Goal: Information Seeking & Learning: Learn about a topic

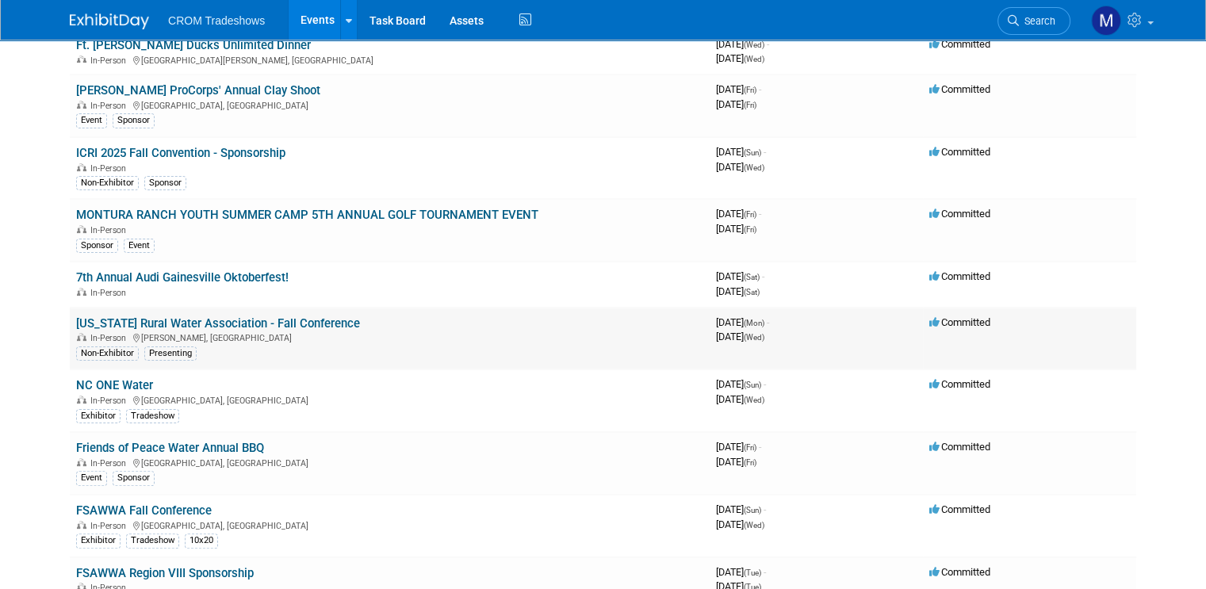
scroll to position [396, 0]
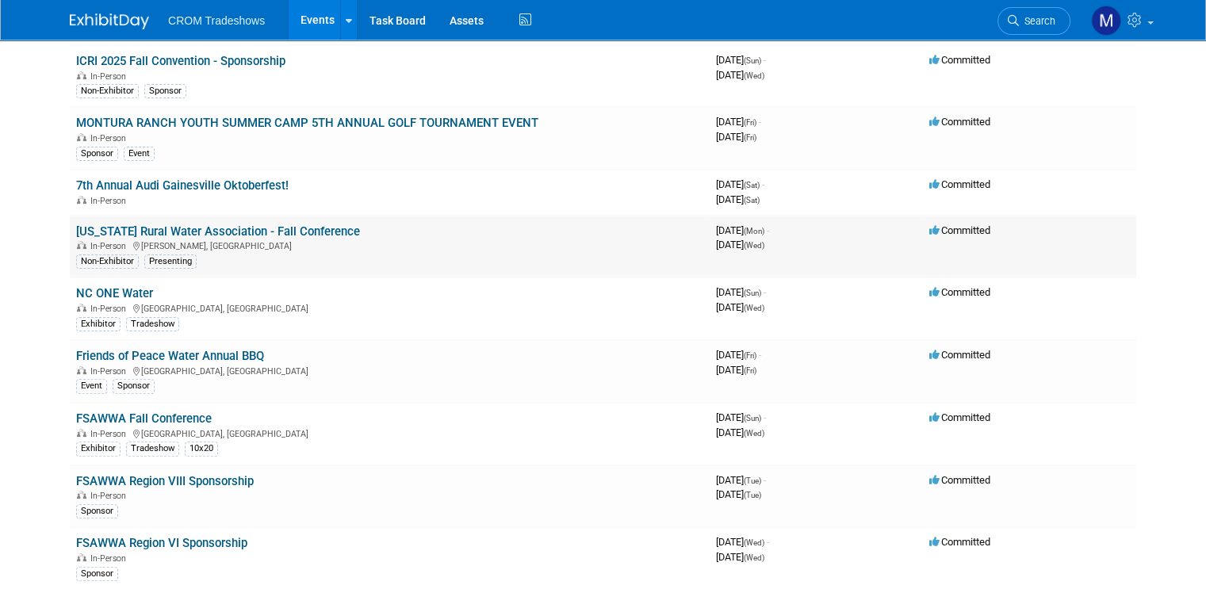
click at [279, 239] on div "In-Person Helen, GA" at bounding box center [389, 245] width 627 height 13
click at [272, 224] on link "[US_STATE] Rural Water Association - Fall Conference" at bounding box center [218, 231] width 284 height 14
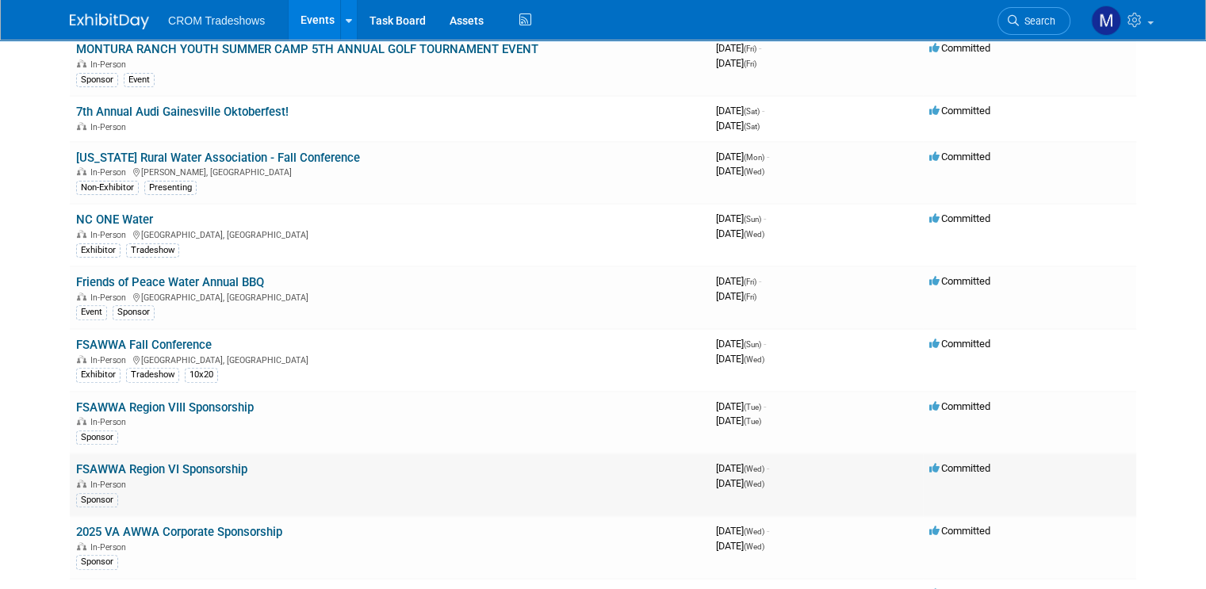
scroll to position [0, 0]
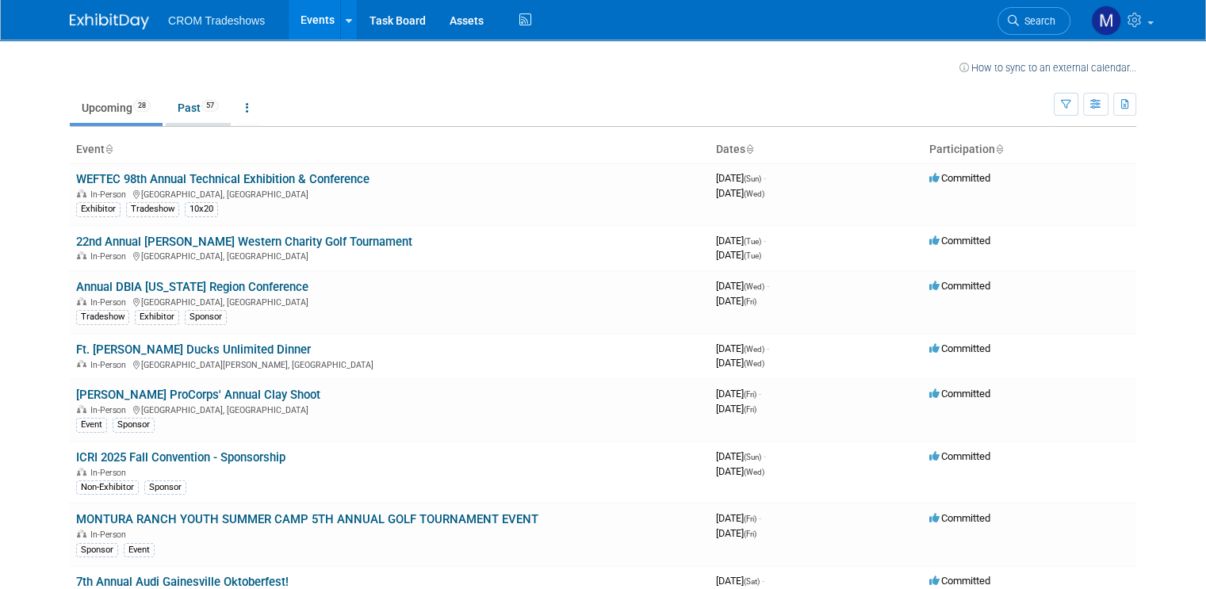
click at [182, 110] on link "Past 57" at bounding box center [198, 108] width 65 height 30
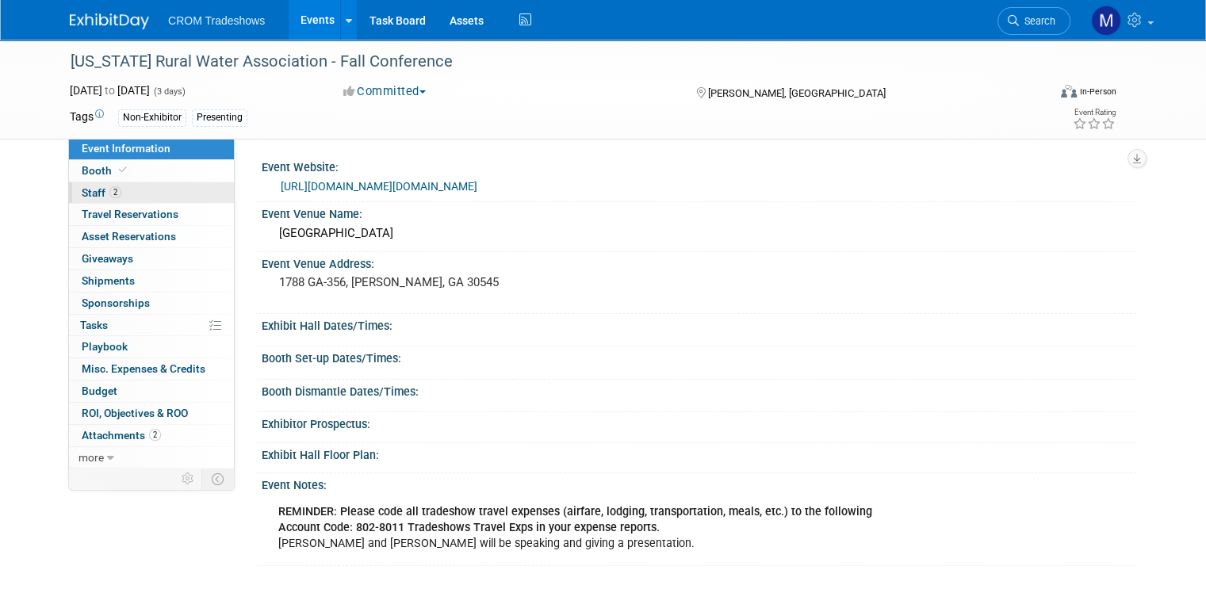
click at [82, 191] on span "Staff 2" at bounding box center [102, 192] width 40 height 13
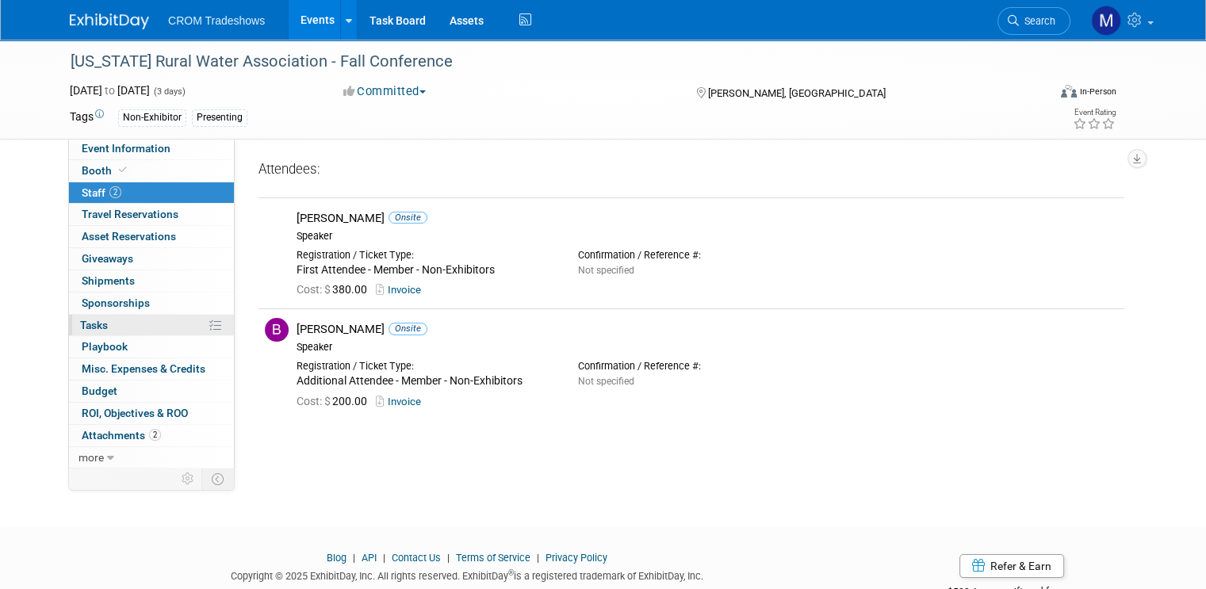
click at [131, 328] on link "0% Tasks 0%" at bounding box center [151, 325] width 165 height 21
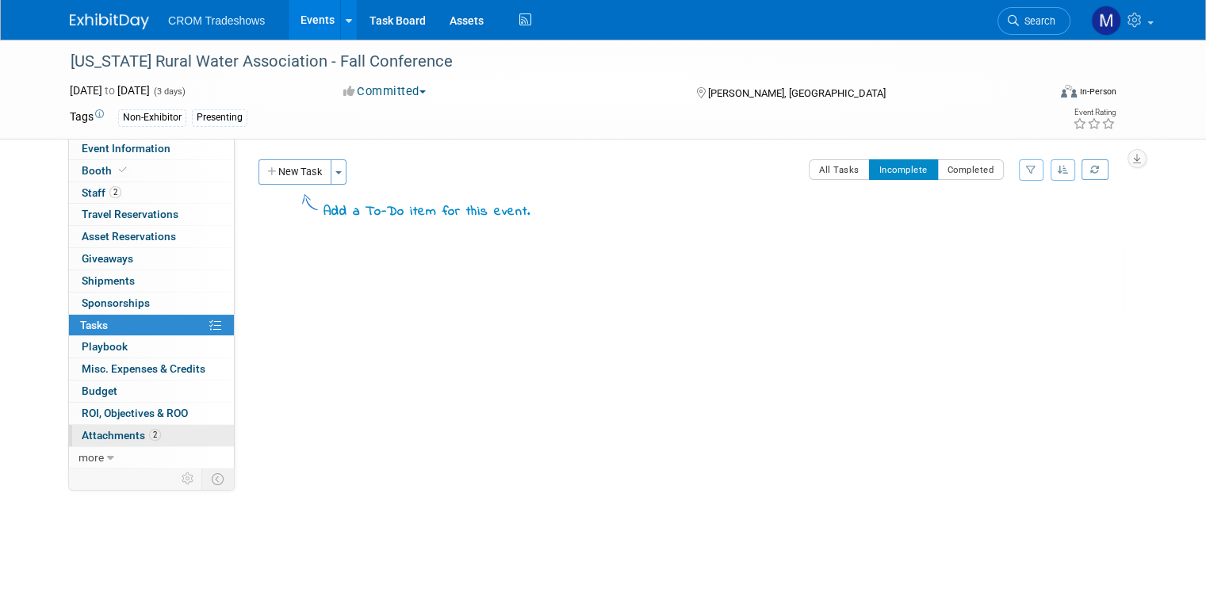
click at [105, 437] on span "Attachments 2" at bounding box center [121, 435] width 79 height 13
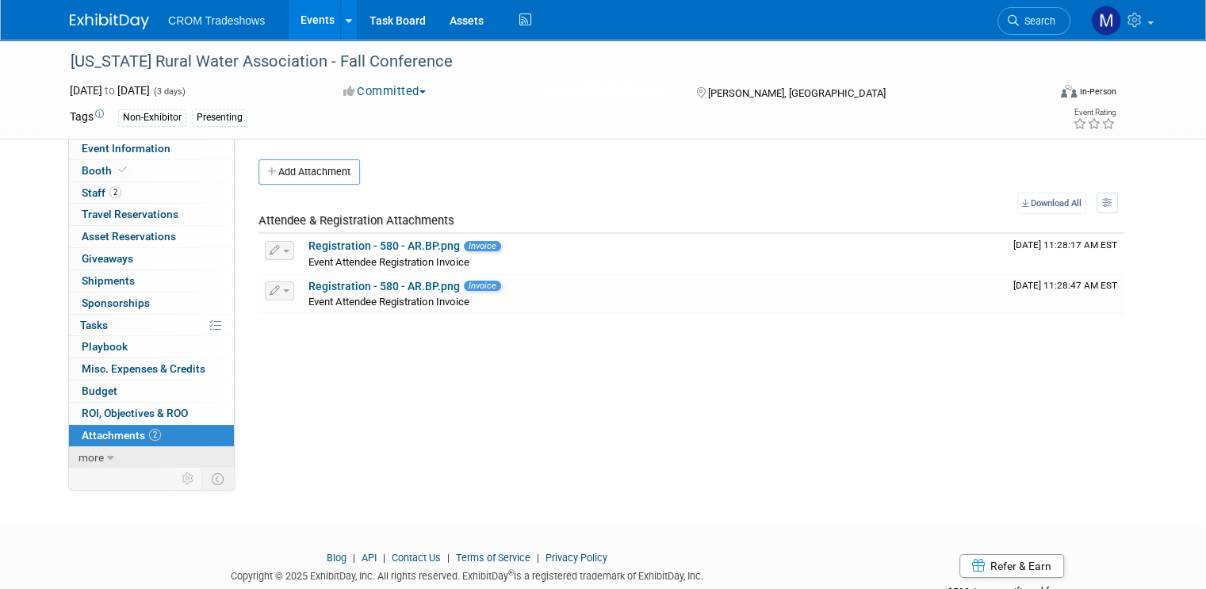
click at [107, 455] on icon at bounding box center [110, 458] width 7 height 11
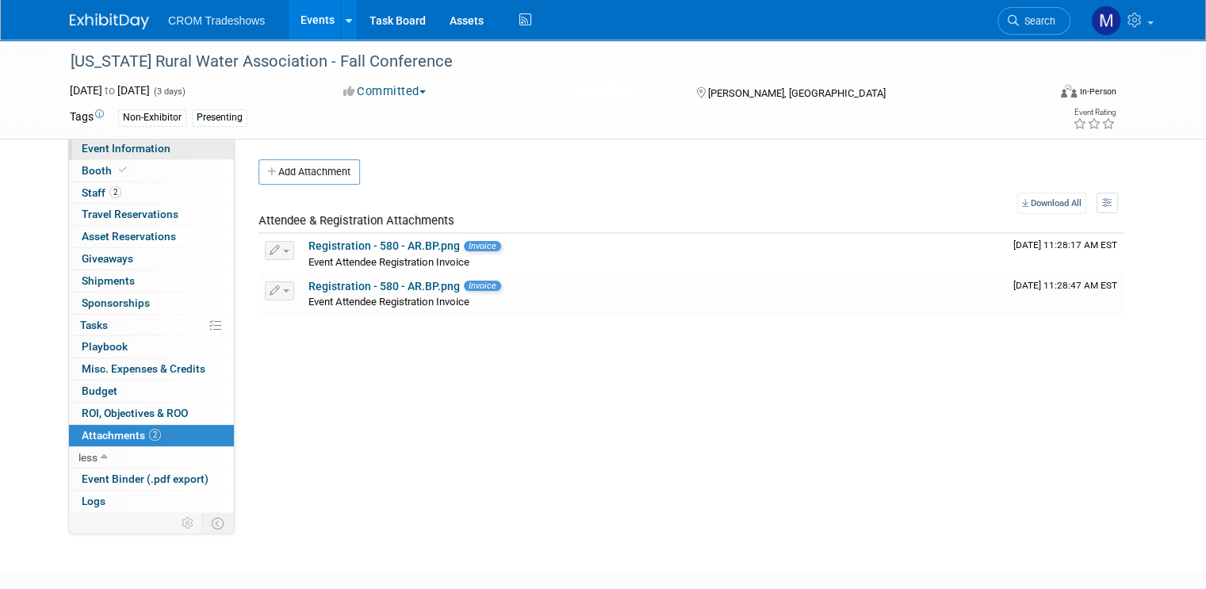
click at [121, 147] on span "Event Information" at bounding box center [126, 148] width 89 height 13
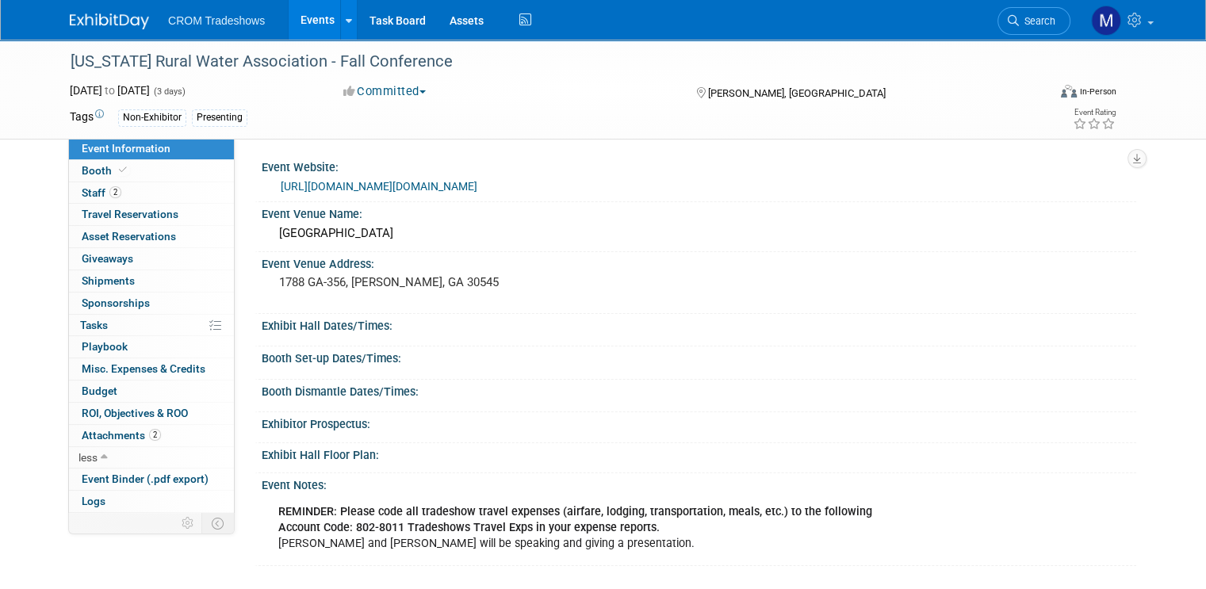
click at [394, 189] on link "https://www.grwa.org/events.cfm?id=4511" at bounding box center [379, 186] width 197 height 13
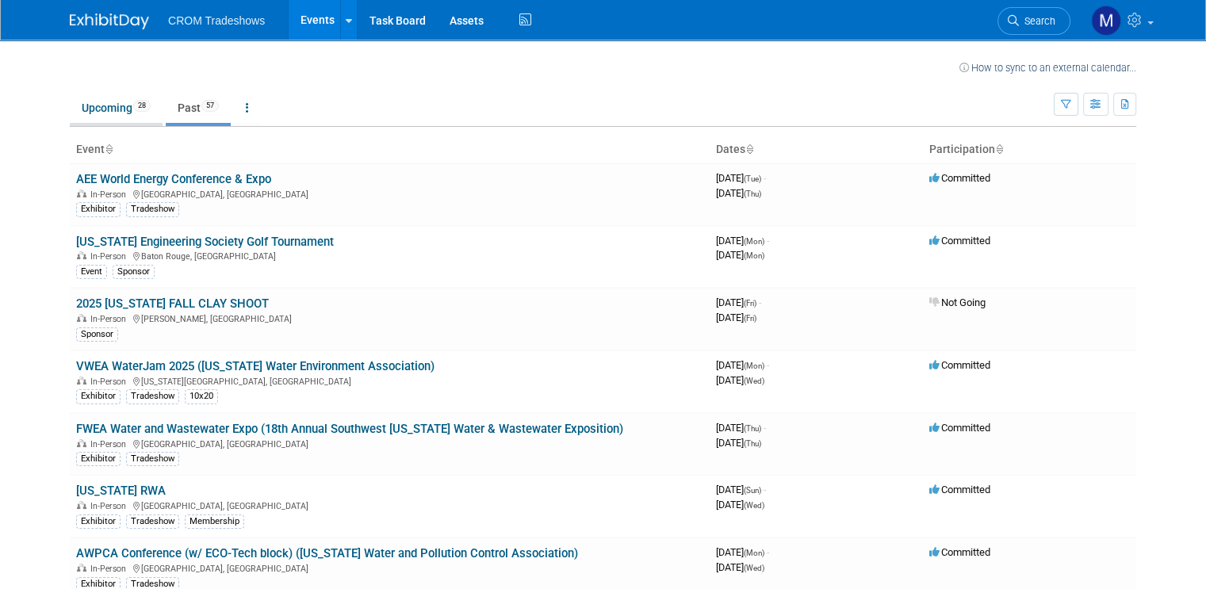
click at [94, 110] on link "Upcoming 28" at bounding box center [116, 108] width 93 height 30
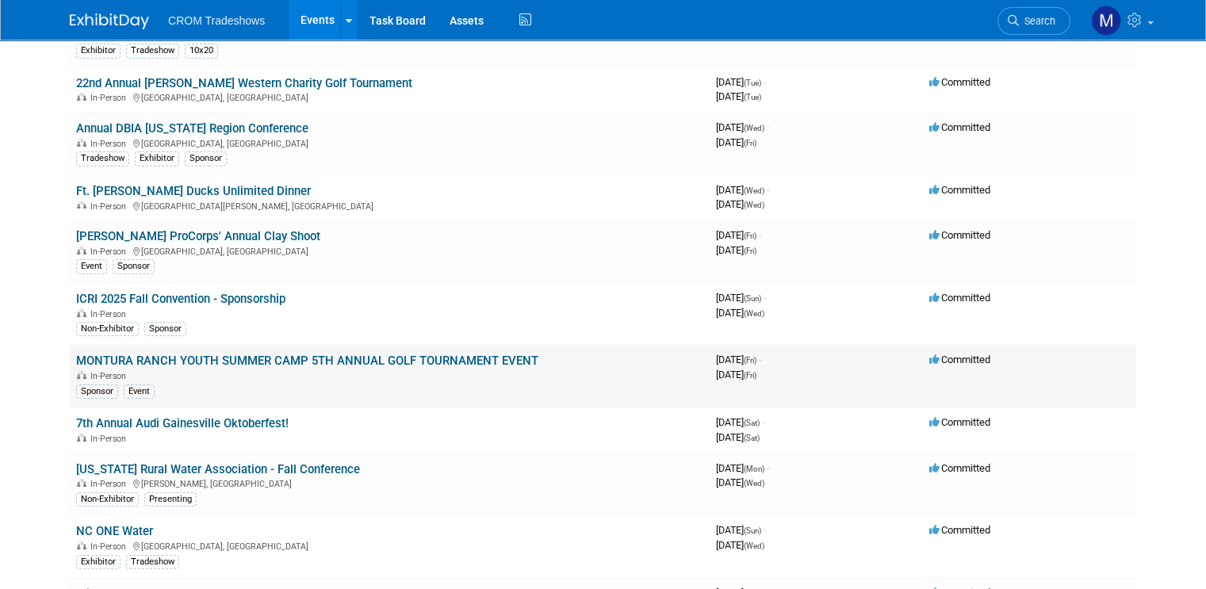
scroll to position [317, 0]
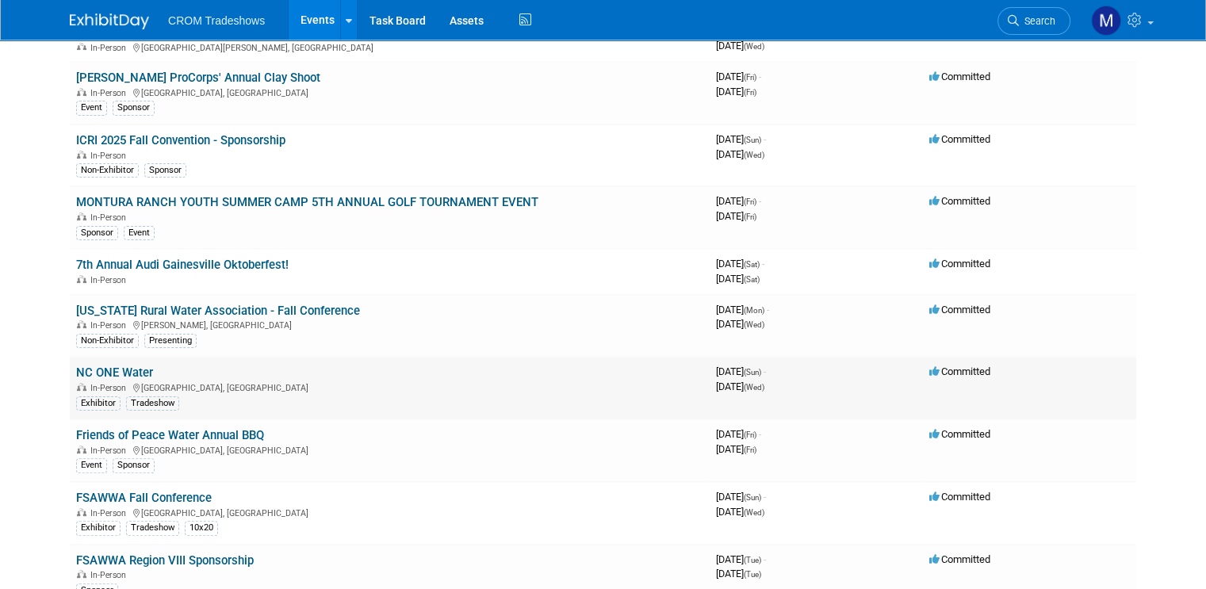
click at [105, 365] on link "NC ONE Water" at bounding box center [114, 372] width 77 height 14
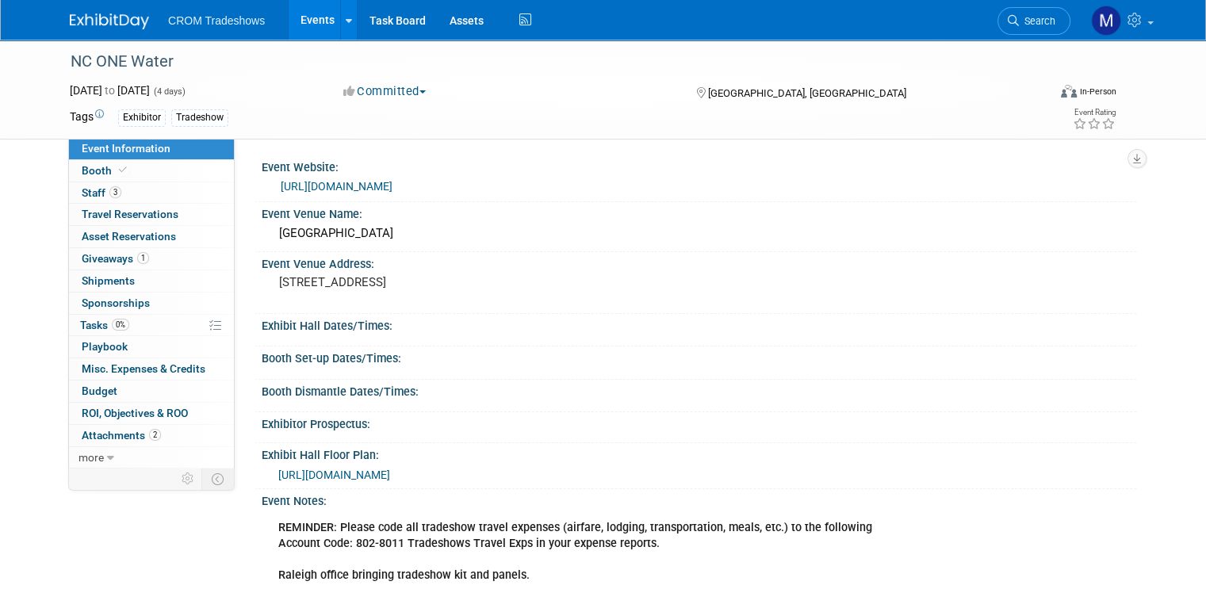
click at [365, 192] on link "[URL][DOMAIN_NAME]" at bounding box center [337, 186] width 112 height 13
